Goal: Obtain resource: Download file/media

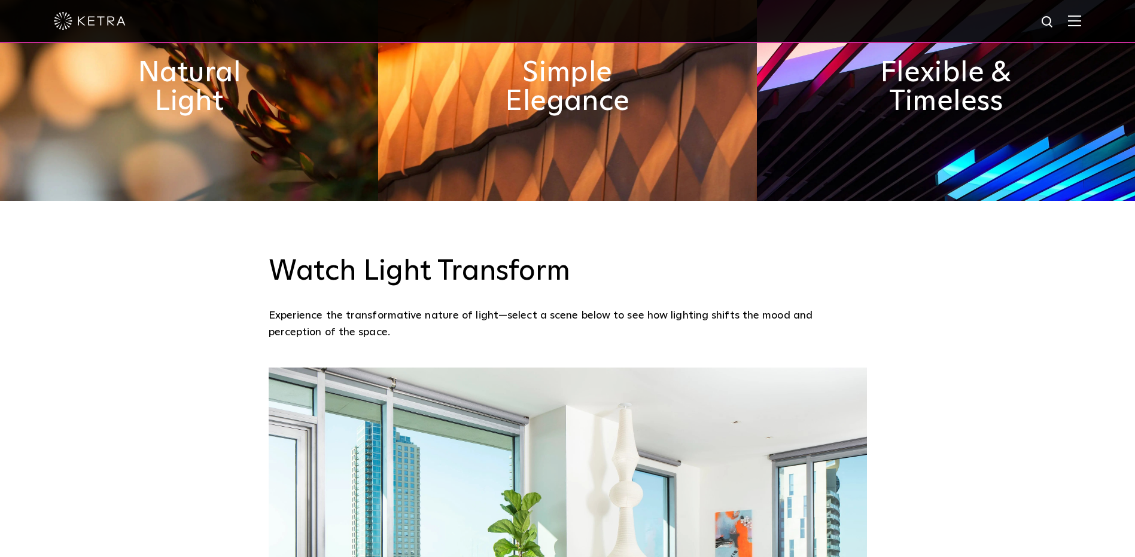
scroll to position [359, 0]
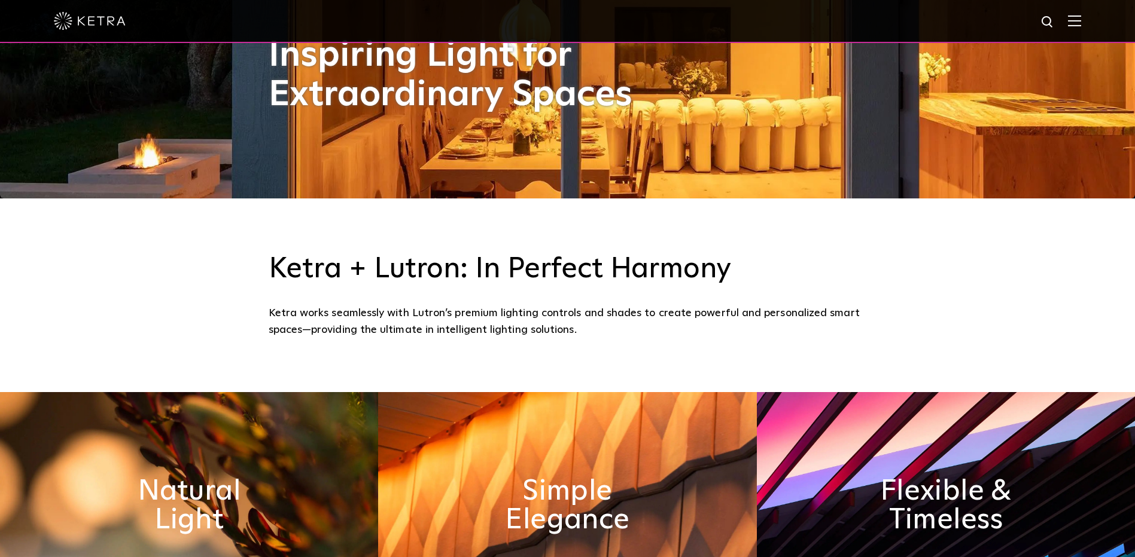
click at [1081, 26] on img at bounding box center [1074, 20] width 13 height 11
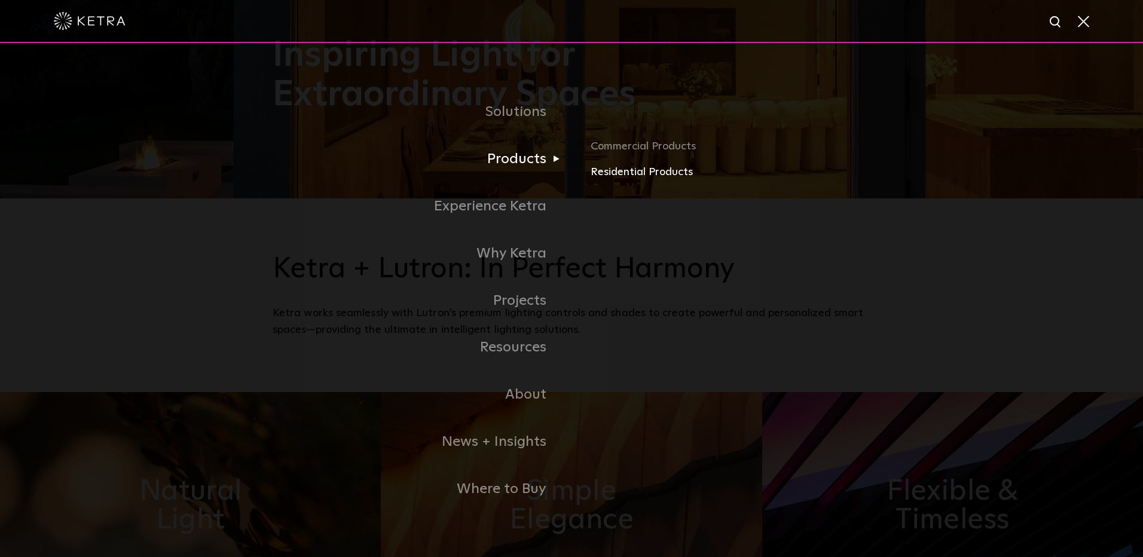
click at [605, 169] on link "Residential Products" at bounding box center [731, 172] width 280 height 17
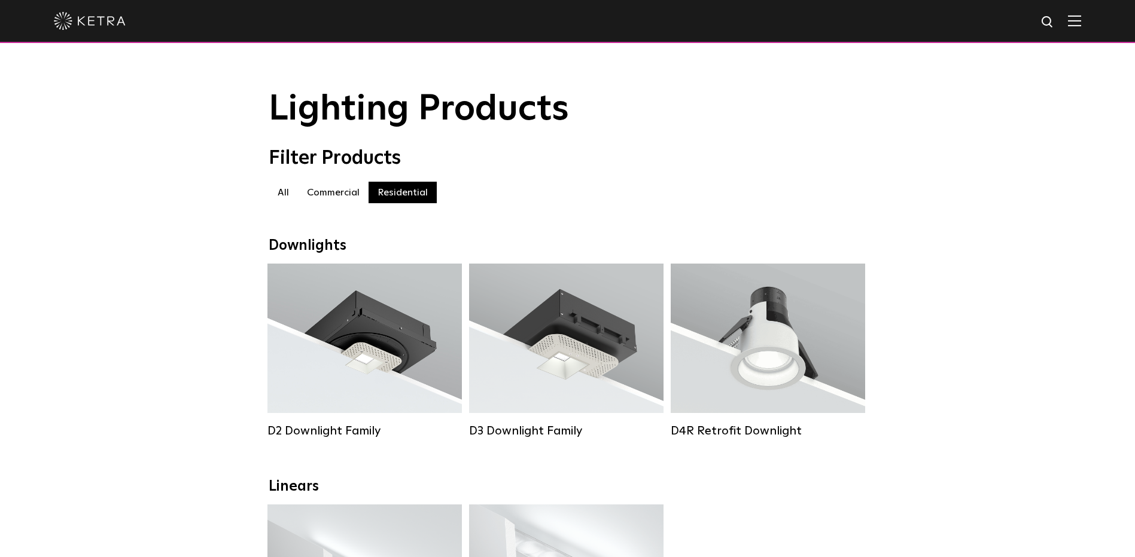
scroll to position [60, 0]
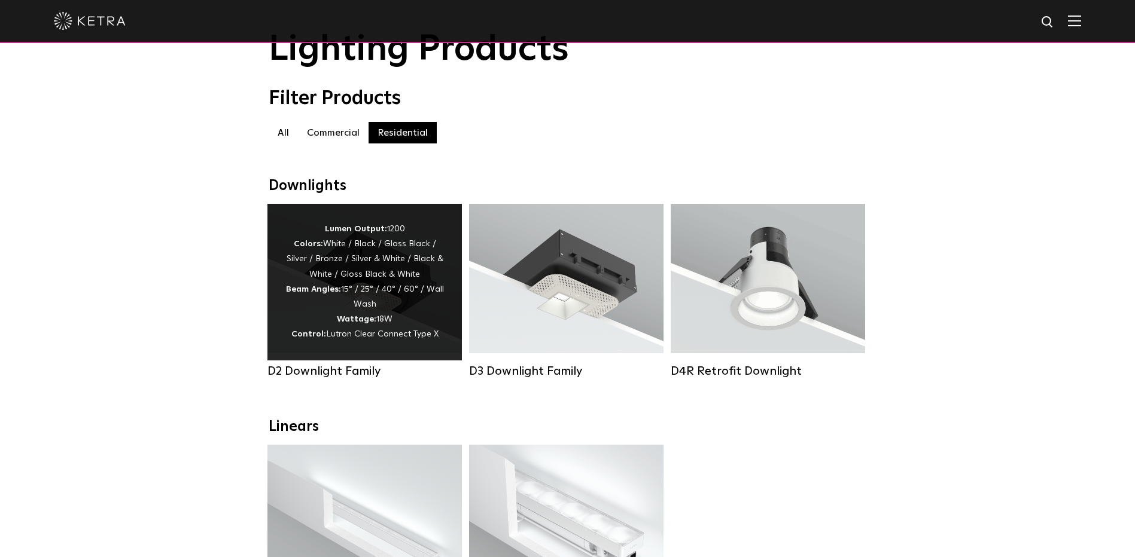
click at [343, 379] on div "D2 Downlight Family" at bounding box center [364, 371] width 194 height 14
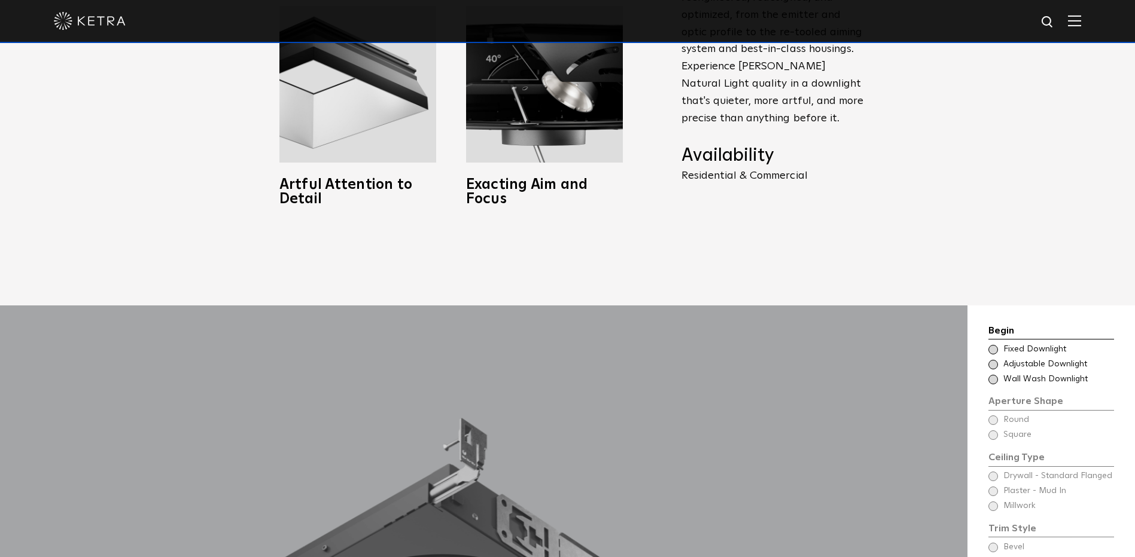
scroll to position [957, 0]
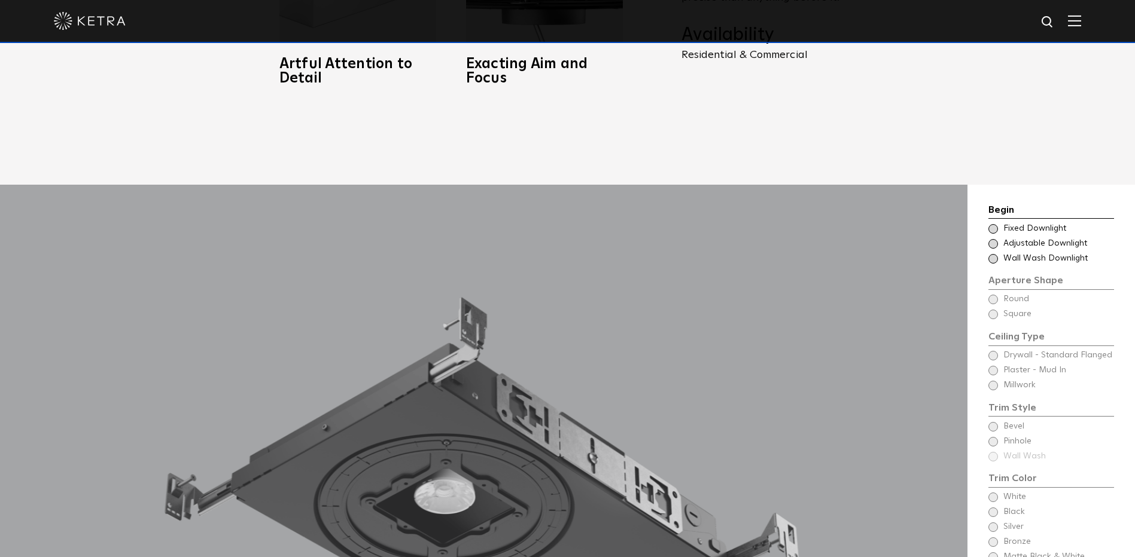
click at [993, 239] on span at bounding box center [993, 244] width 10 height 10
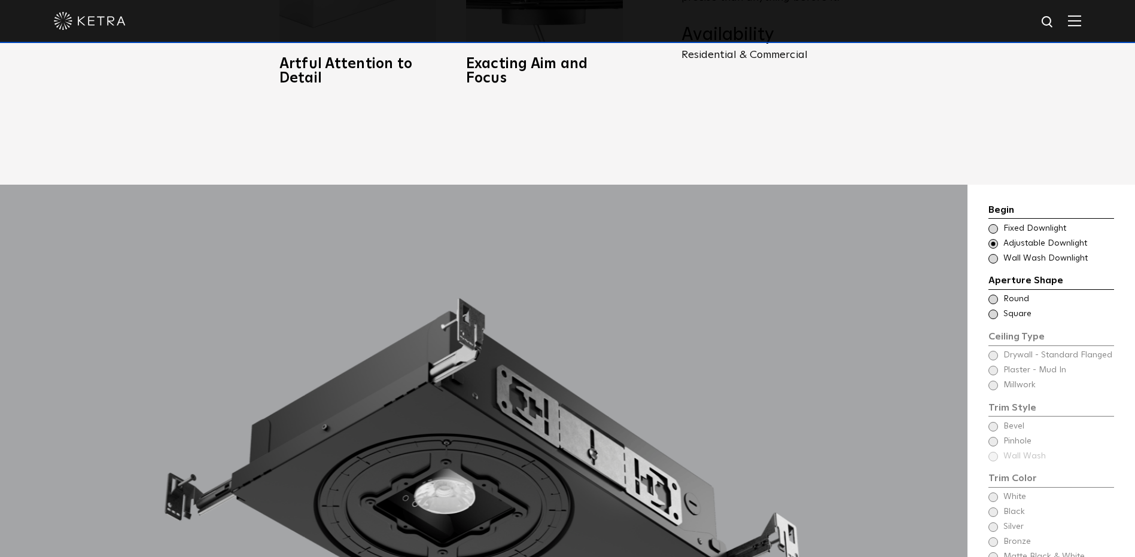
click at [992, 295] on span at bounding box center [993, 300] width 10 height 10
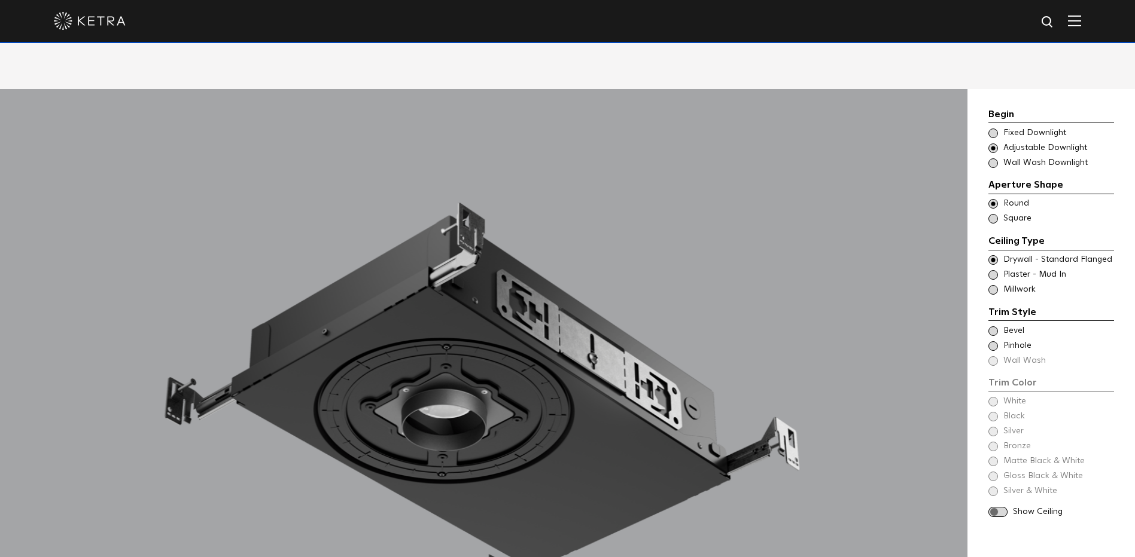
scroll to position [1077, 0]
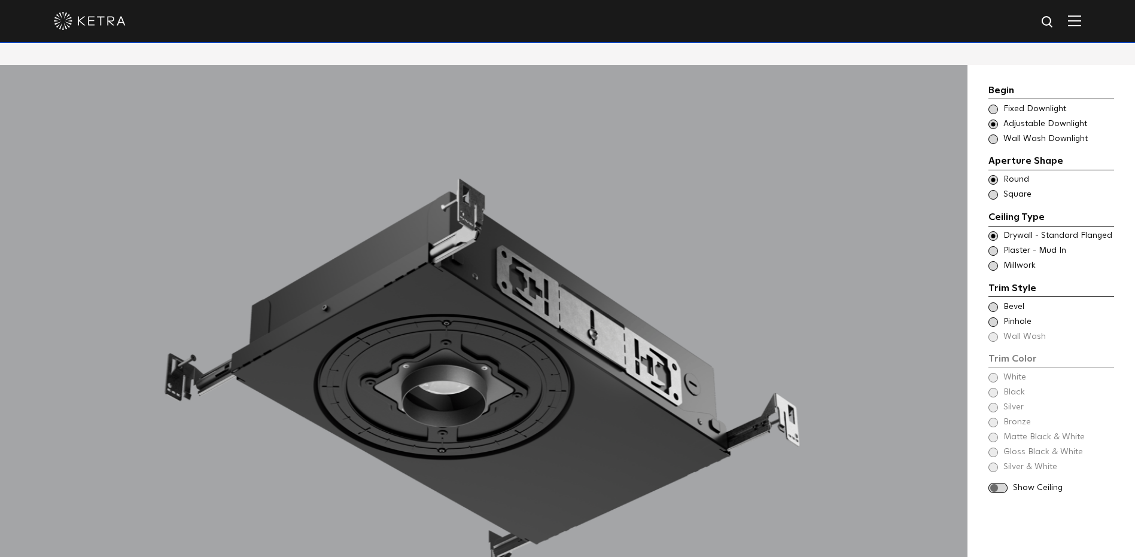
click at [992, 303] on span at bounding box center [993, 308] width 10 height 10
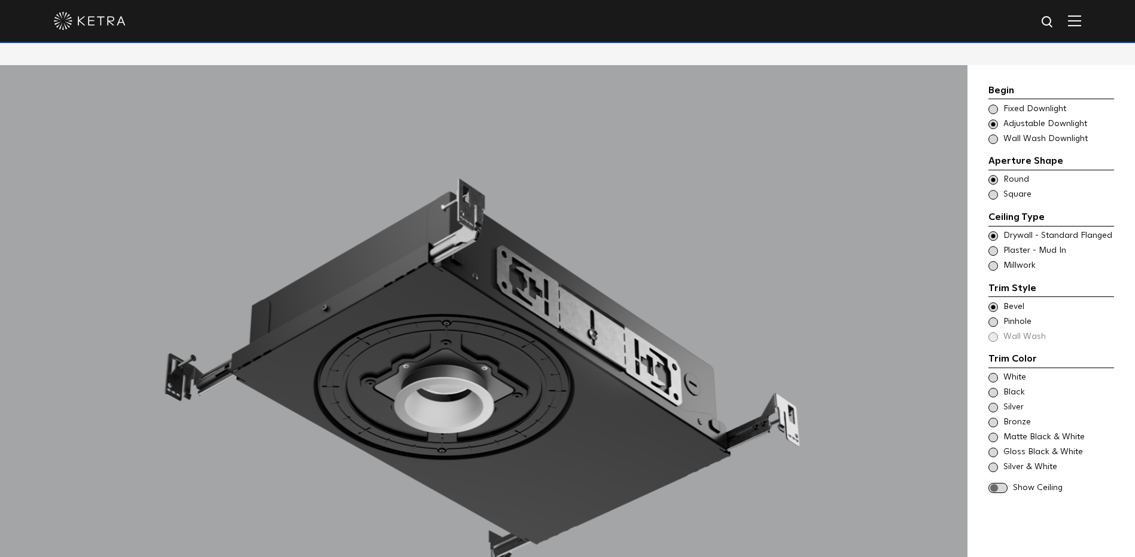
click at [993, 373] on span at bounding box center [993, 378] width 10 height 10
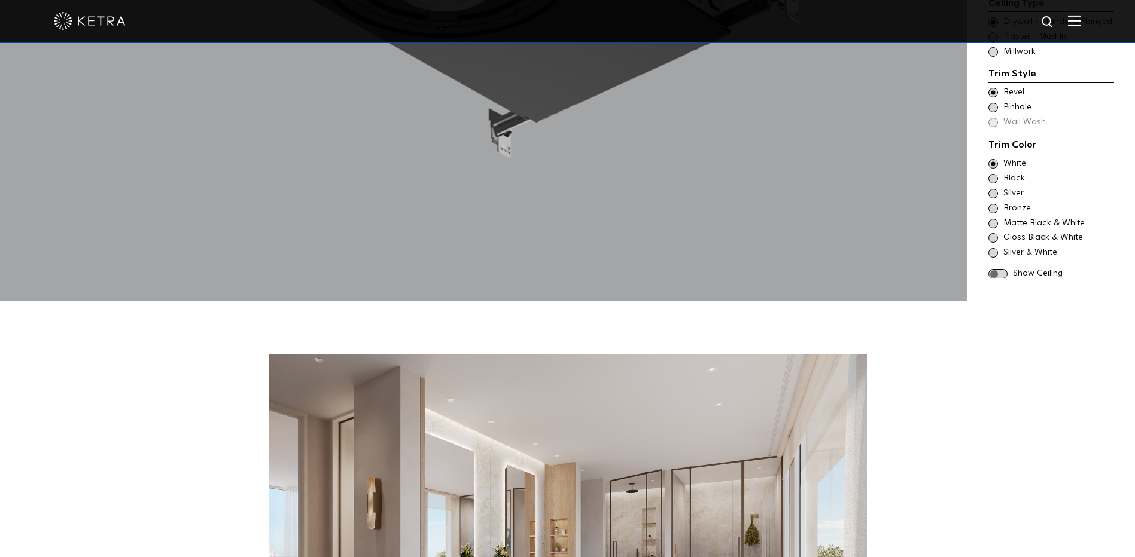
scroll to position [1376, 0]
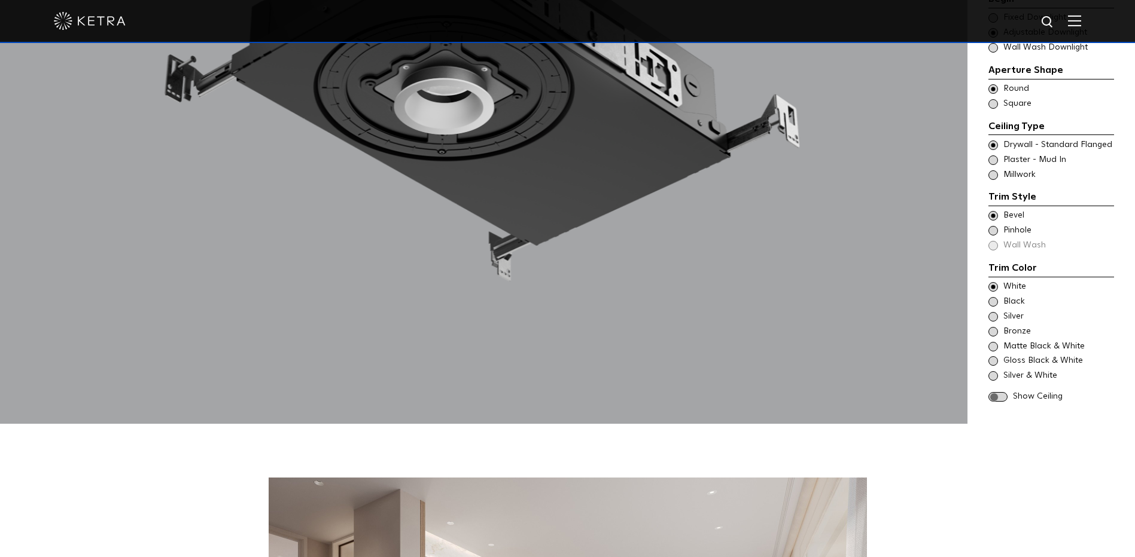
click at [999, 392] on span at bounding box center [997, 397] width 19 height 10
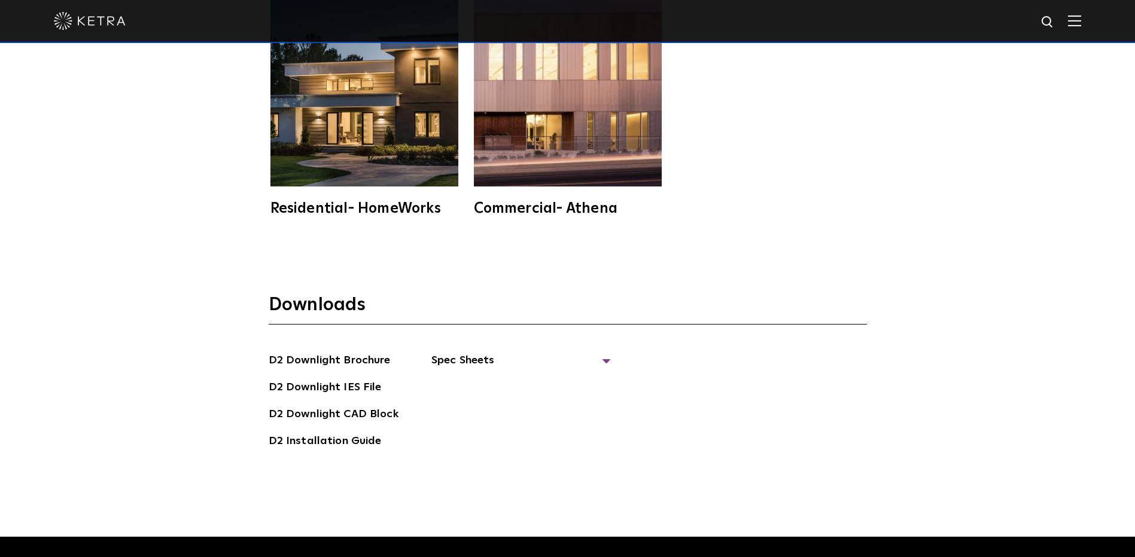
scroll to position [3349, 0]
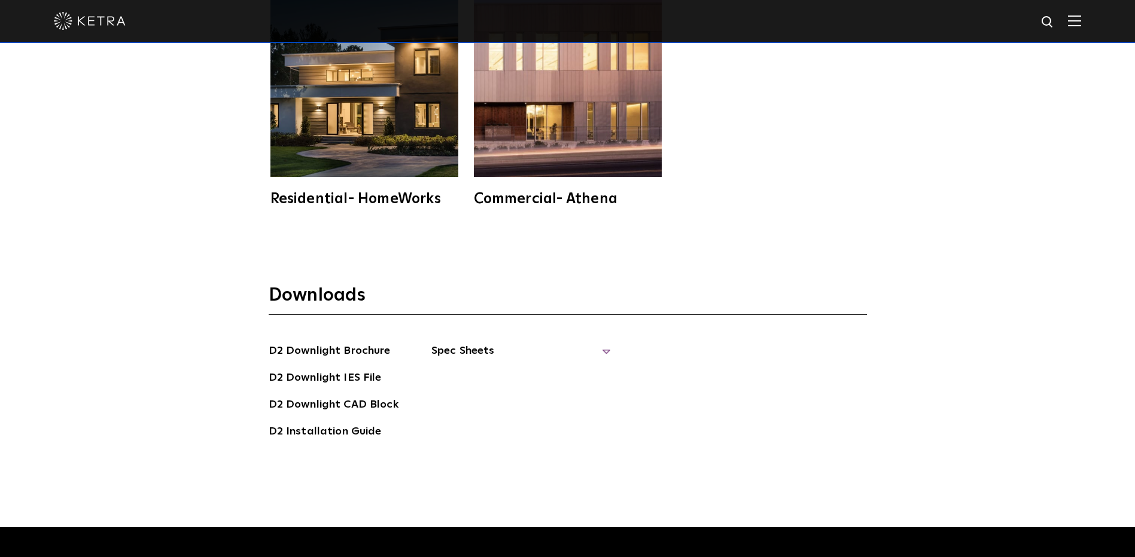
click at [606, 343] on span "Spec Sheets" at bounding box center [520, 356] width 179 height 26
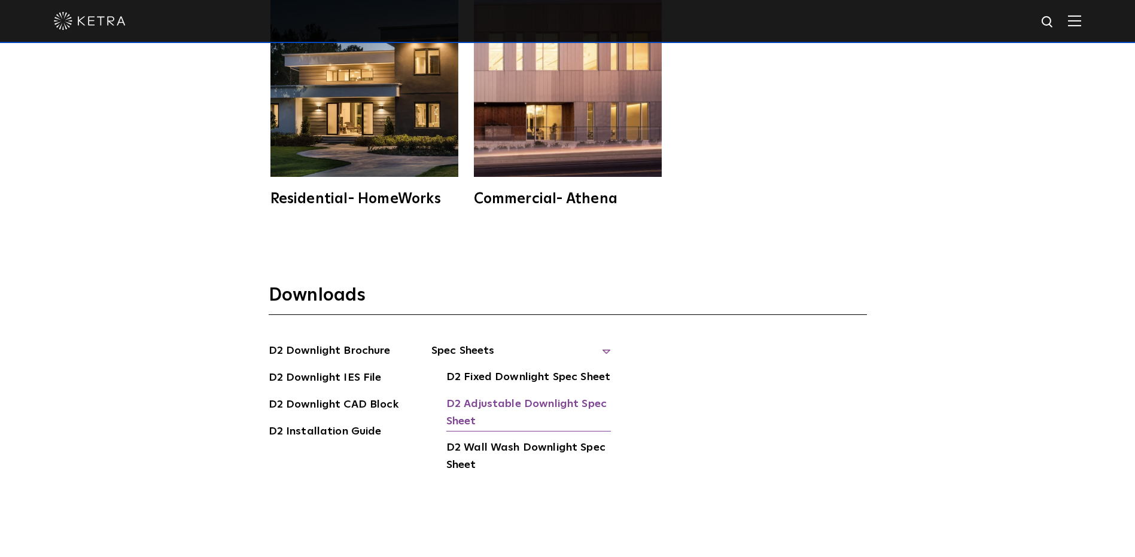
click at [532, 396] on link "D2 Adjustable Downlight Spec Sheet" at bounding box center [528, 414] width 164 height 36
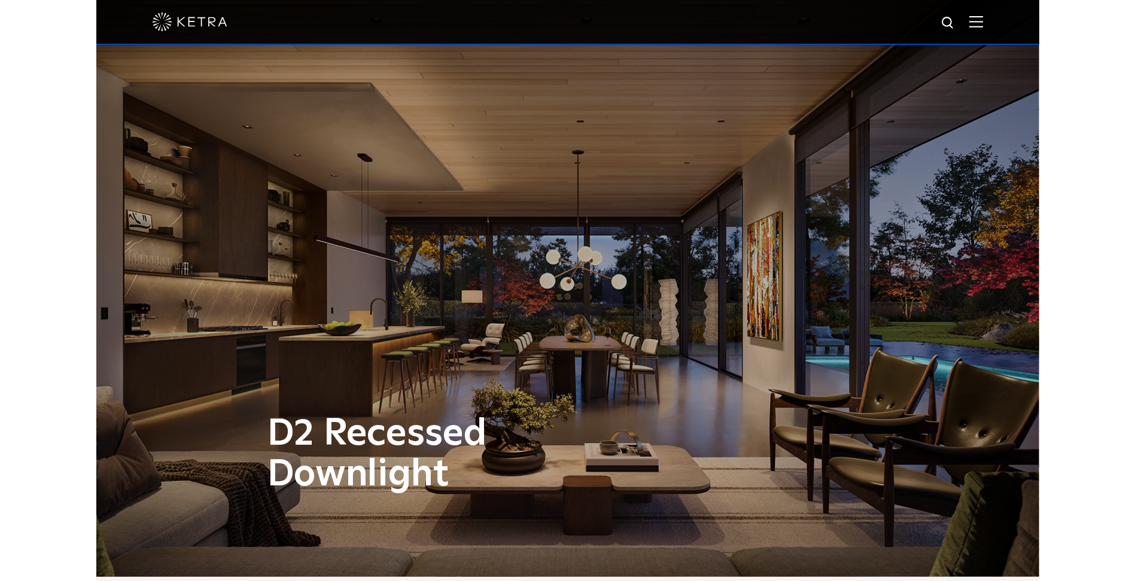
scroll to position [0, 0]
